Goal: Use online tool/utility: Use online tool/utility

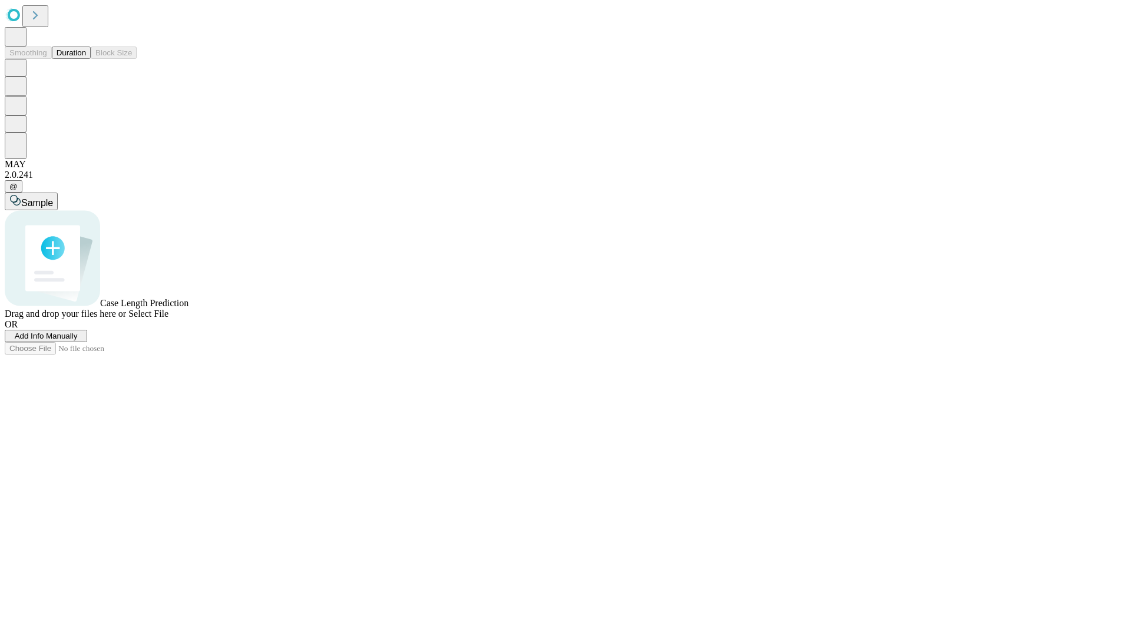
click at [86, 59] on button "Duration" at bounding box center [71, 53] width 39 height 12
click at [53, 198] on span "Sample" at bounding box center [37, 203] width 32 height 10
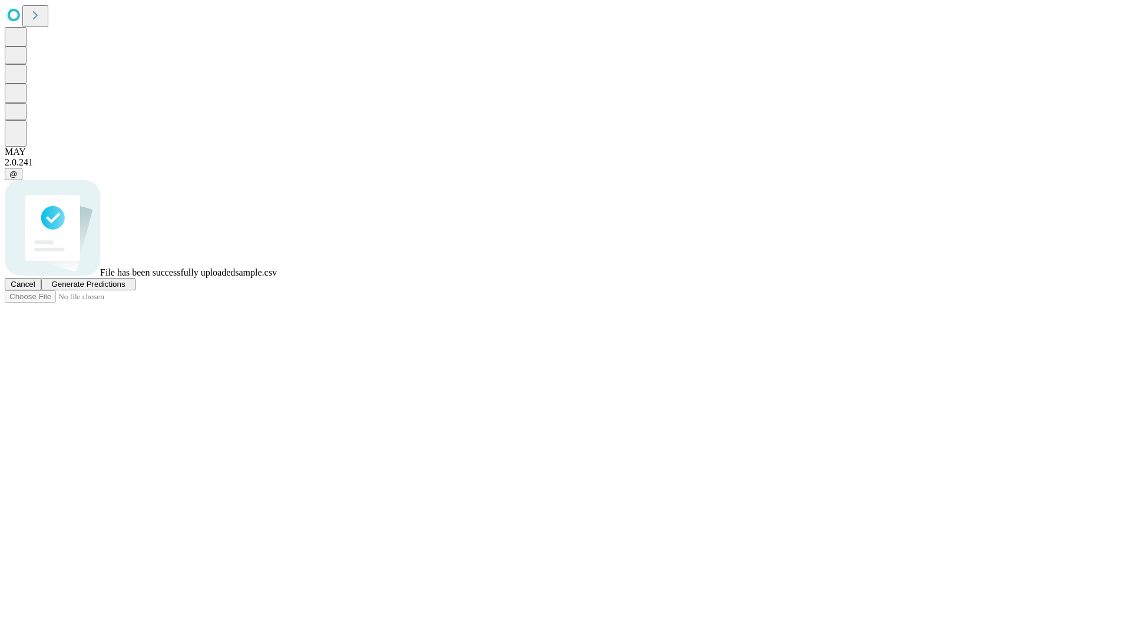
click at [125, 289] on span "Generate Predictions" at bounding box center [88, 284] width 74 height 9
